Goal: Entertainment & Leisure: Consume media (video, audio)

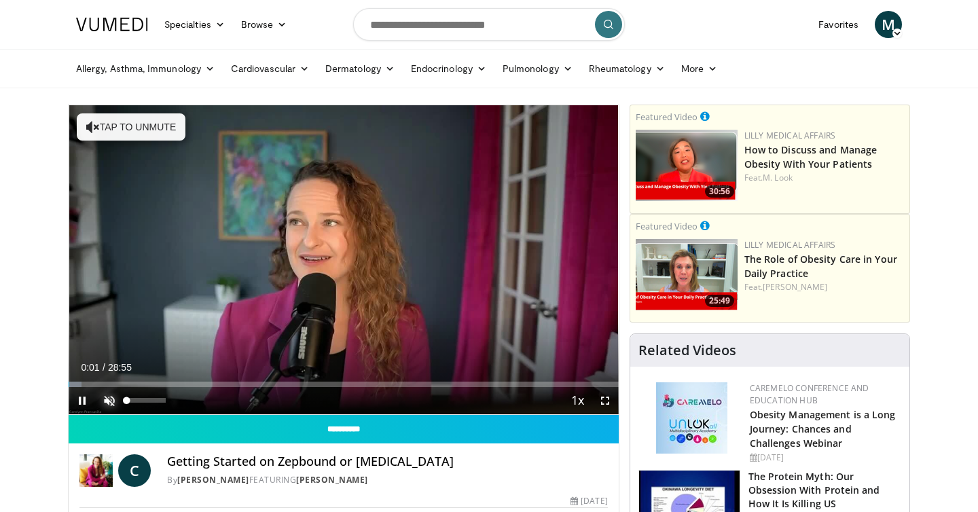
click at [112, 400] on span "Video Player" at bounding box center [109, 400] width 27 height 27
click at [607, 402] on span "Video Player" at bounding box center [605, 400] width 27 height 27
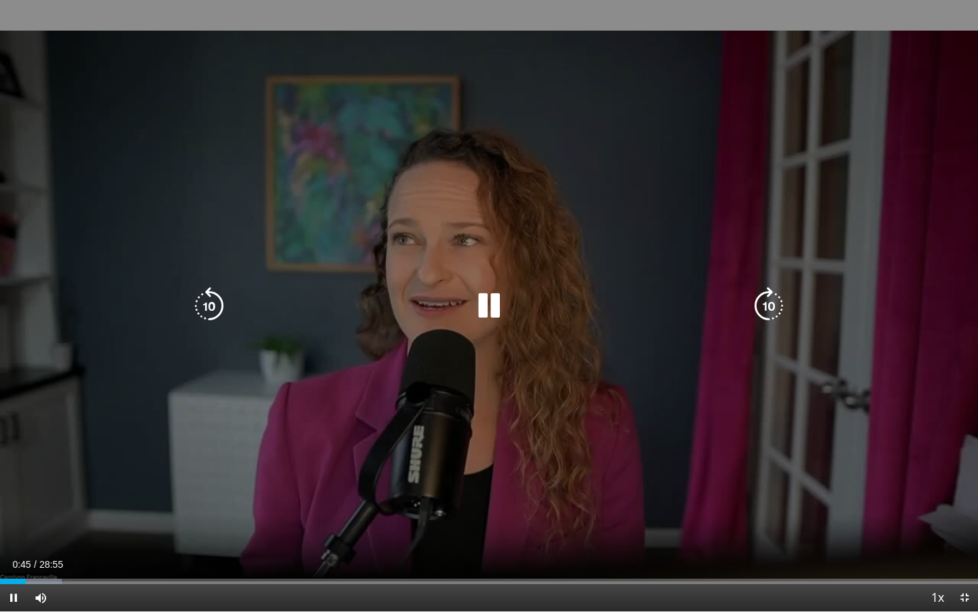
click at [491, 306] on icon "Video Player" at bounding box center [489, 306] width 38 height 38
